Goal: Task Accomplishment & Management: Manage account settings

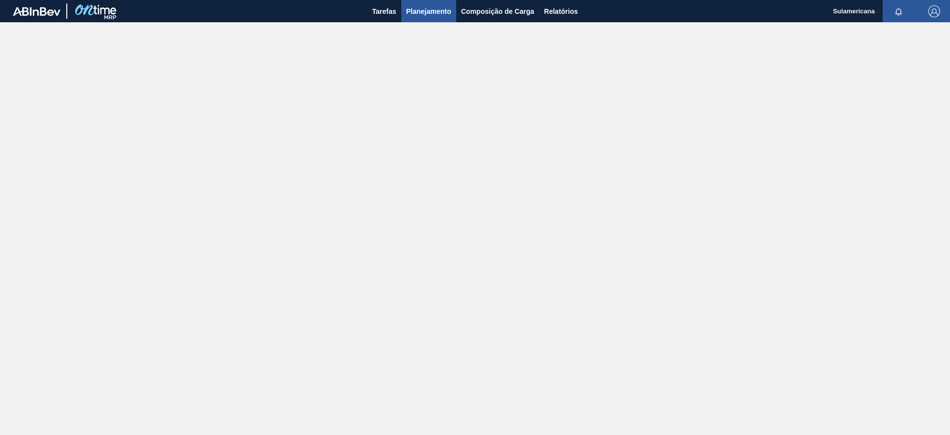
click at [440, 14] on span "Planejamento" at bounding box center [428, 11] width 45 height 12
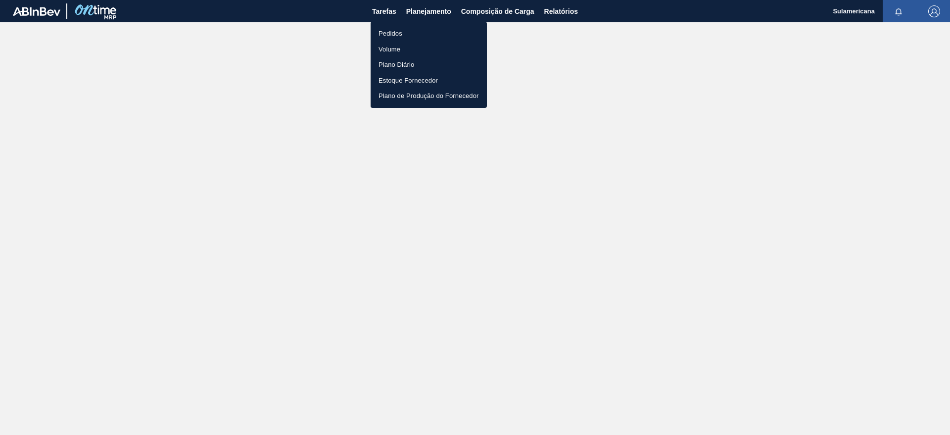
click at [413, 34] on li "Pedidos" at bounding box center [429, 34] width 116 height 16
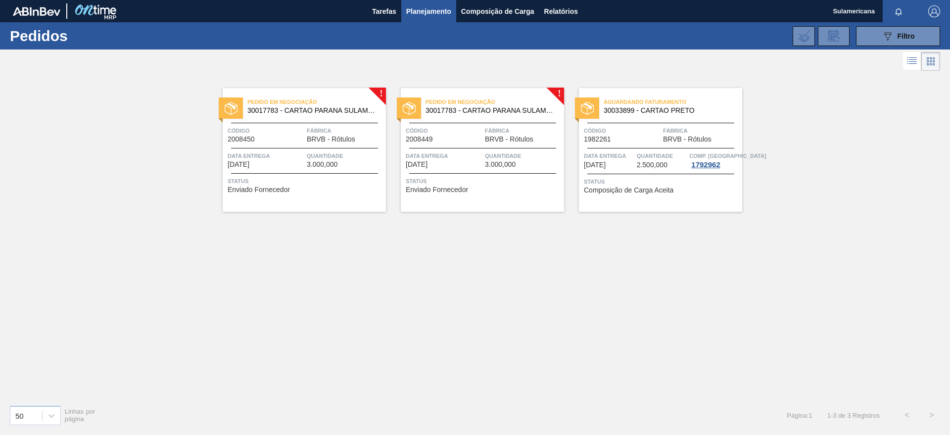
click at [373, 89] on div "Pedido em Negociação 30017783 - CARTAO PARANA SULAMERICANA Código 2008450 Fábri…" at bounding box center [304, 150] width 163 height 124
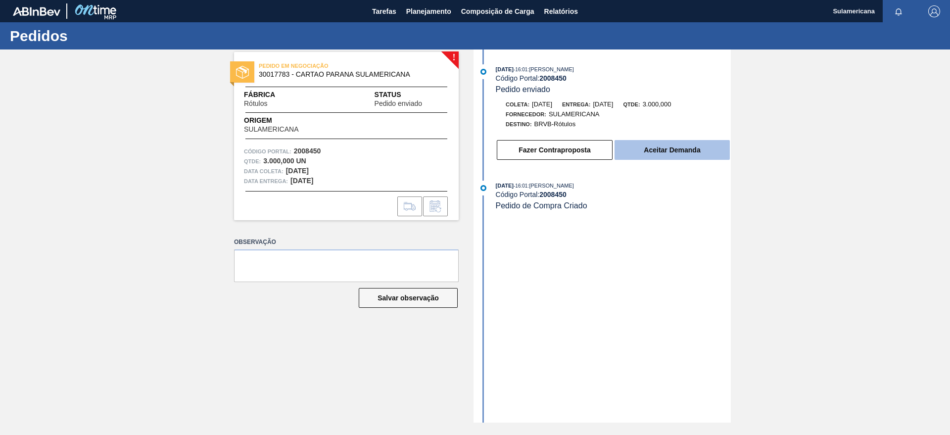
click at [657, 152] on button "Aceitar Demanda" at bounding box center [672, 150] width 115 height 20
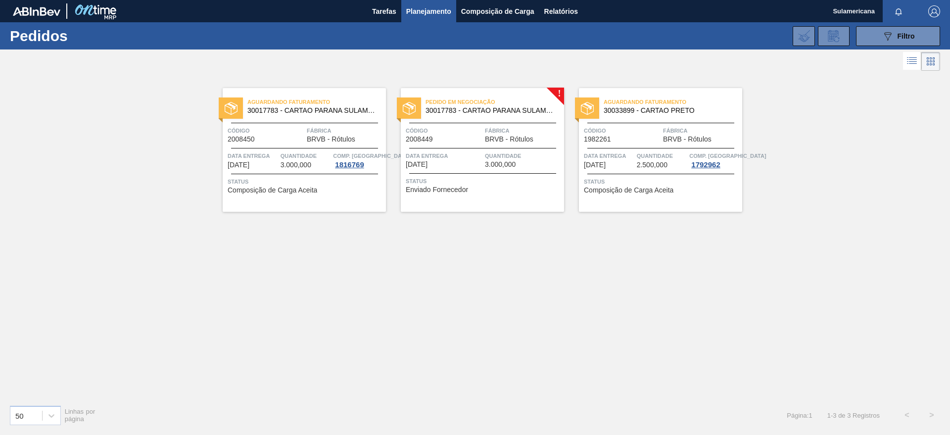
click at [445, 160] on span "Data entrega" at bounding box center [444, 156] width 77 height 10
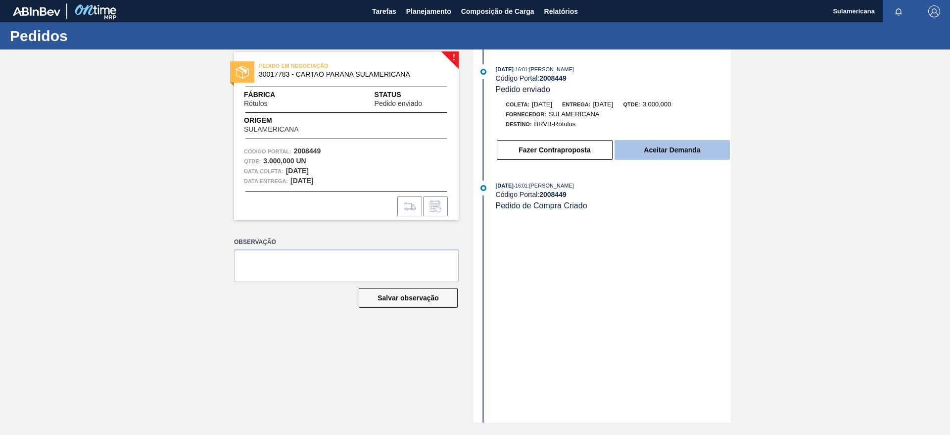
click at [663, 145] on button "Aceitar Demanda" at bounding box center [672, 150] width 115 height 20
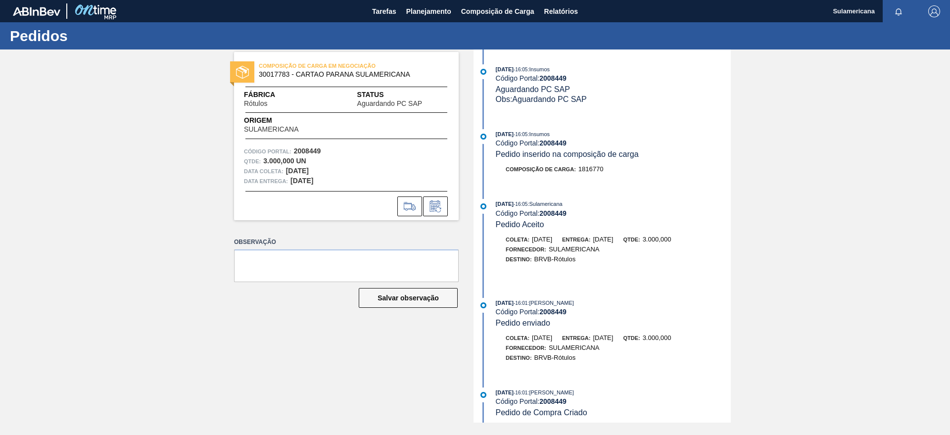
drag, startPoint x: 722, startPoint y: 112, endPoint x: 763, endPoint y: 116, distance: 41.2
click at [763, 116] on div "COMPOSIÇÃO DE CARGA EM NEGOCIAÇÃO 30017783 - CARTAO PARANA SULAMERICANA Fábrica…" at bounding box center [475, 236] width 950 height 373
drag, startPoint x: 758, startPoint y: 115, endPoint x: 772, endPoint y: 107, distance: 16.0
click at [772, 107] on div "COMPOSIÇÃO DE CARGA EM NEGOCIAÇÃO 30017783 - CARTAO PARANA SULAMERICANA Fábrica…" at bounding box center [475, 236] width 950 height 373
click at [166, 77] on div "COMPOSIÇÃO DE CARGA EM NEGOCIAÇÃO 30017783 - CARTAO PARANA SULAMERICANA Fábrica…" at bounding box center [475, 236] width 950 height 373
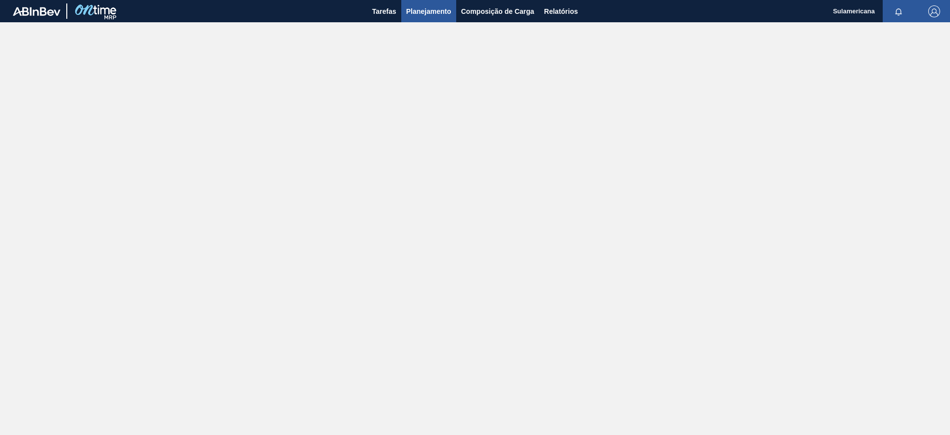
click at [423, 13] on span "Planejamento" at bounding box center [428, 11] width 45 height 12
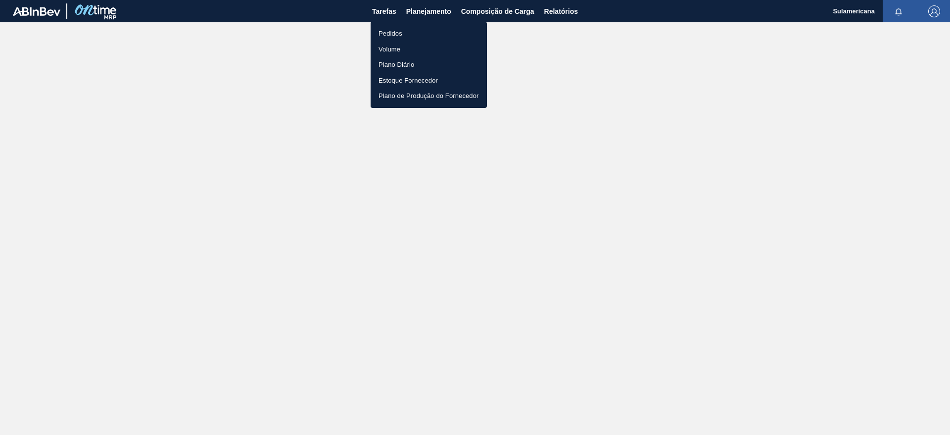
click at [396, 35] on li "Pedidos" at bounding box center [429, 34] width 116 height 16
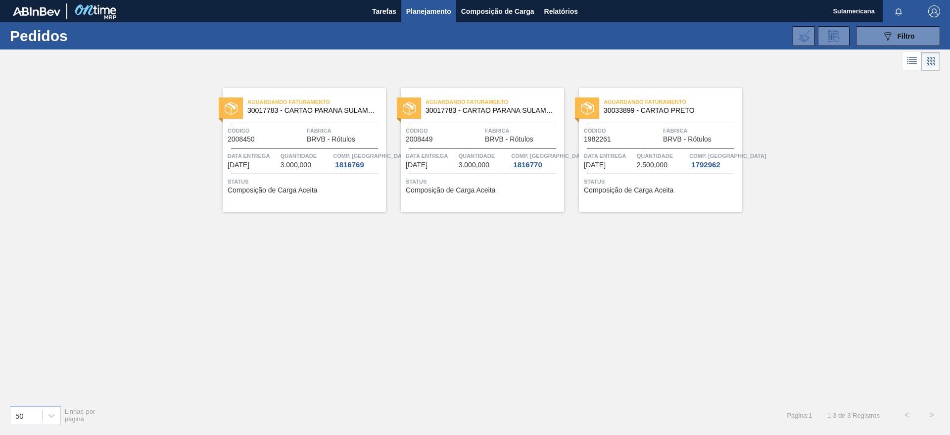
click at [403, 103] on img at bounding box center [409, 108] width 13 height 13
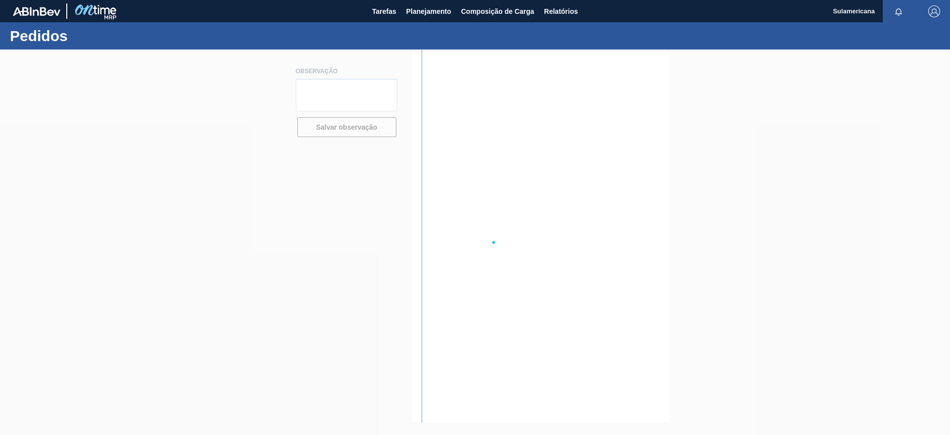
click at [403, 103] on div at bounding box center [475, 243] width 950 height 386
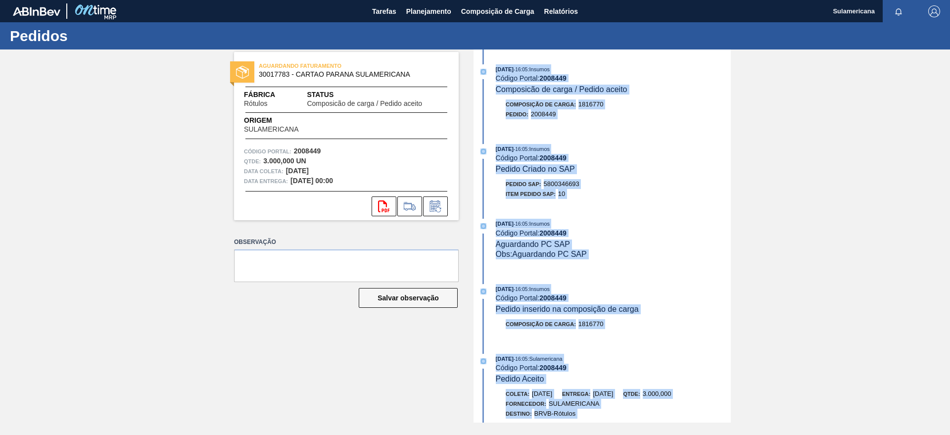
click at [667, 212] on div "[DATE] 16:05 : Insumos Código Portal: 2008449 Composicão de carga / Pedido acei…" at bounding box center [603, 236] width 255 height 373
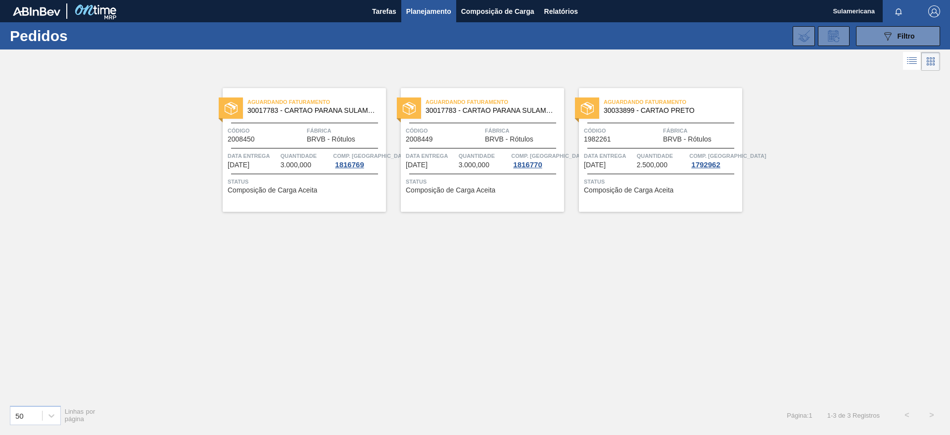
click at [588, 106] on img at bounding box center [587, 108] width 13 height 13
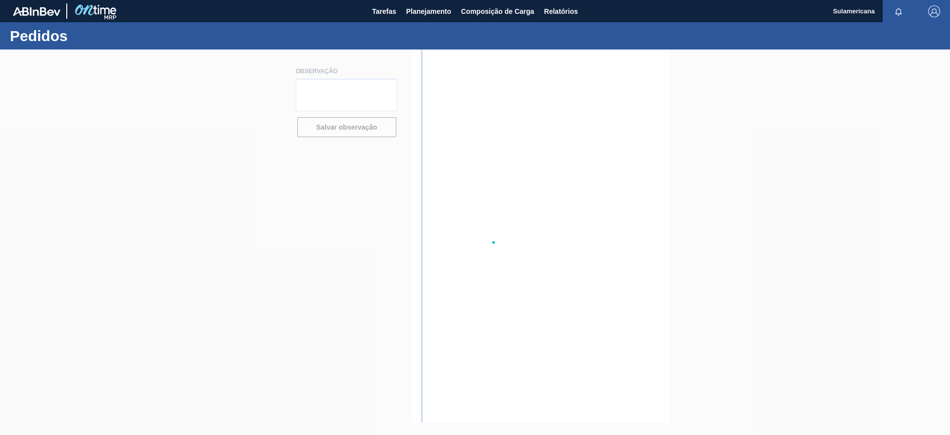
click at [588, 106] on div at bounding box center [475, 243] width 950 height 386
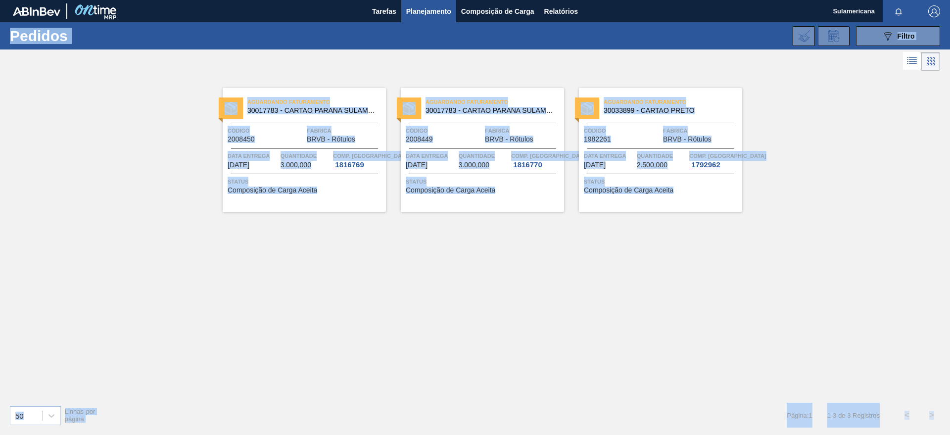
click at [308, 248] on div "Aguardando Faturamento 30017783 - CARTAO PARANA SULAMERICANA Código 2008450 Fáb…" at bounding box center [475, 235] width 950 height 324
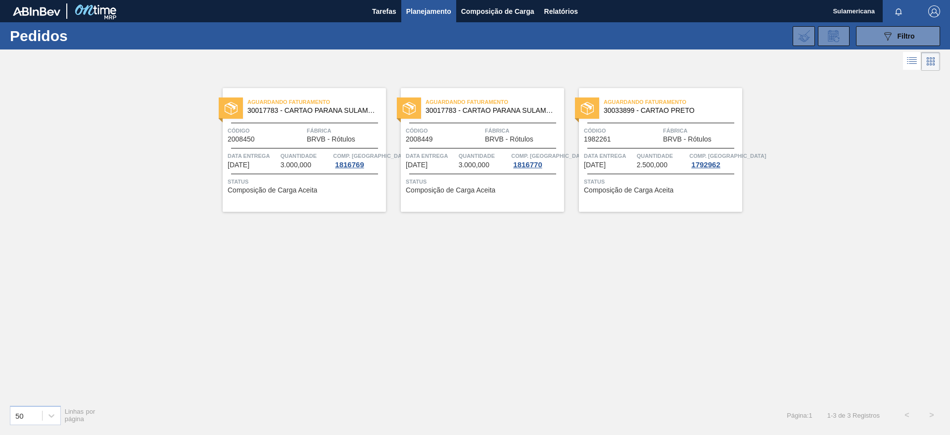
click at [225, 100] on div at bounding box center [231, 108] width 24 height 21
